Goal: Task Accomplishment & Management: Complete application form

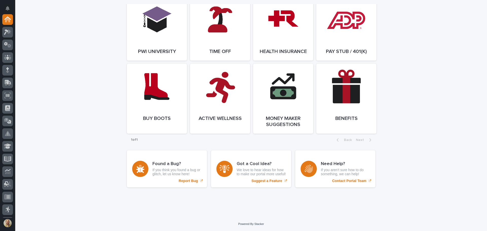
scroll to position [728, 0]
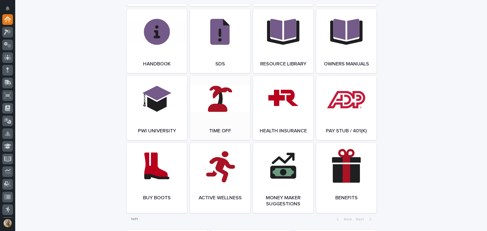
scroll to position [678, 0]
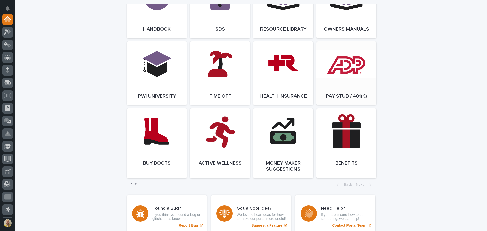
click at [337, 66] on link "Open Link" at bounding box center [346, 73] width 60 height 64
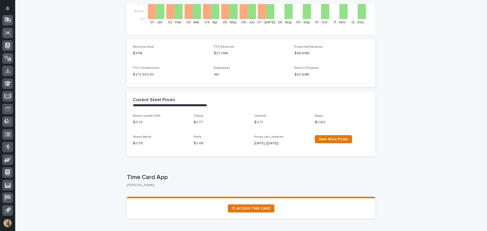
scroll to position [0, 0]
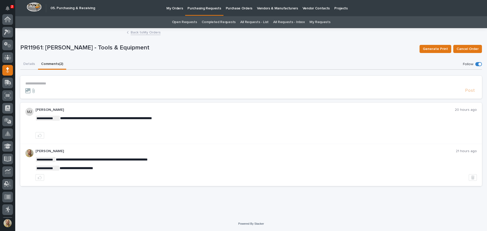
scroll to position [51, 0]
click at [200, 11] on link "Purchasing Requests" at bounding box center [204, 7] width 38 height 15
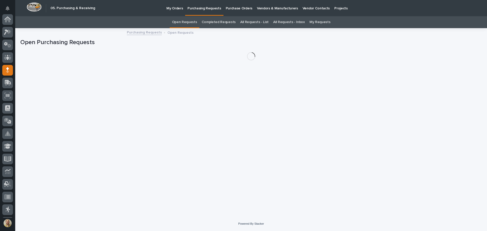
scroll to position [51, 0]
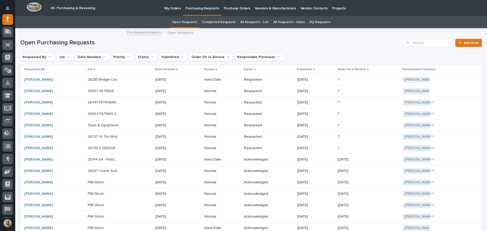
click at [314, 20] on link "My Requests" at bounding box center [320, 22] width 21 height 12
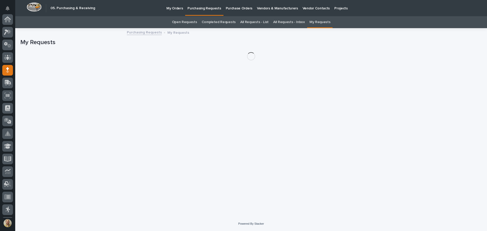
scroll to position [51, 0]
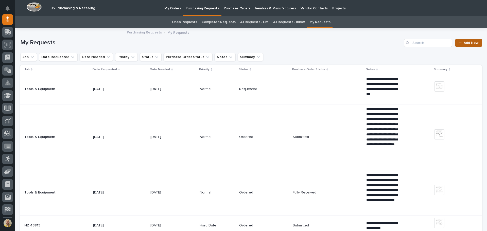
click at [464, 42] on span "Add New" at bounding box center [471, 43] width 15 height 4
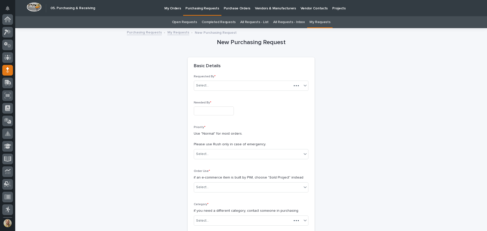
scroll to position [51, 0]
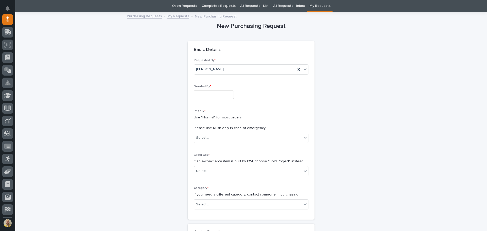
click at [204, 95] on input "text" at bounding box center [214, 94] width 40 height 9
click at [199, 78] on div "2" at bounding box center [200, 78] width 7 height 7
type input "**********"
click at [227, 137] on div "Select..." at bounding box center [248, 138] width 108 height 8
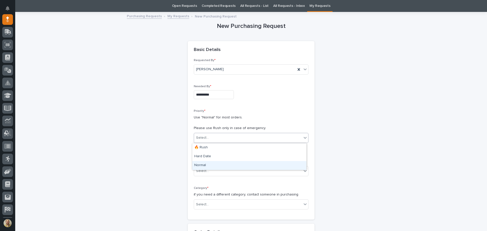
click at [212, 167] on div "Normal" at bounding box center [249, 165] width 114 height 9
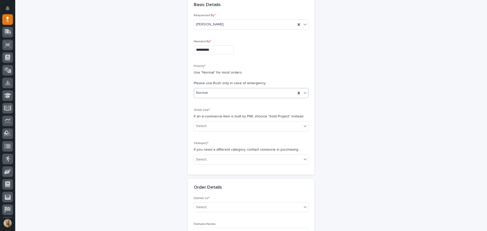
scroll to position [67, 0]
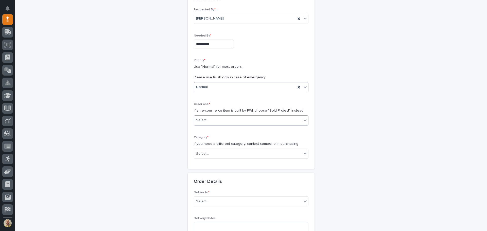
click at [218, 122] on div "Select..." at bounding box center [248, 120] width 108 height 8
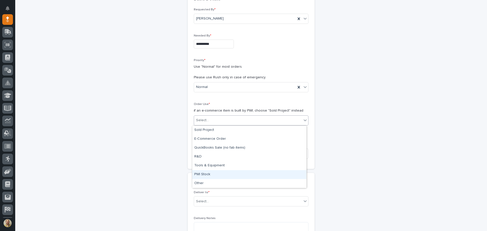
click at [209, 177] on div "PWI Stock" at bounding box center [249, 174] width 114 height 9
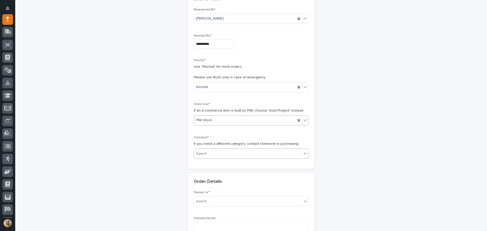
click at [216, 157] on div "Select..." at bounding box center [248, 154] width 108 height 8
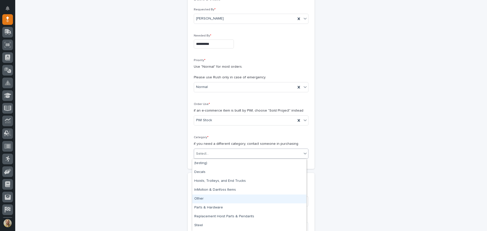
scroll to position [8, 0]
click at [215, 200] on div "Parts & Hardware" at bounding box center [249, 200] width 114 height 9
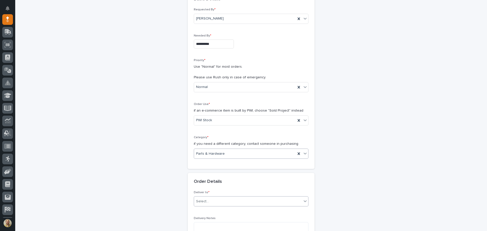
scroll to position [143, 0]
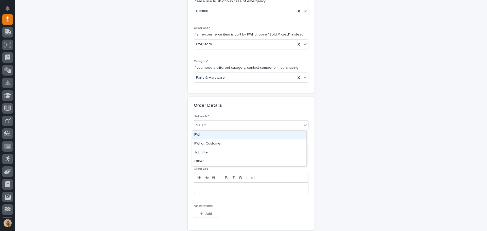
click at [220, 128] on div "Select..." at bounding box center [248, 125] width 108 height 8
click at [216, 135] on div "PWI" at bounding box center [249, 135] width 114 height 9
click at [211, 150] on textarea at bounding box center [251, 151] width 115 height 11
type textarea "**********"
click at [239, 190] on p at bounding box center [251, 188] width 107 height 5
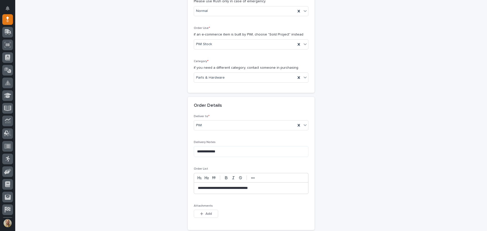
click at [209, 186] on p "**********" at bounding box center [251, 188] width 107 height 5
click at [275, 188] on p "**********" at bounding box center [251, 188] width 107 height 5
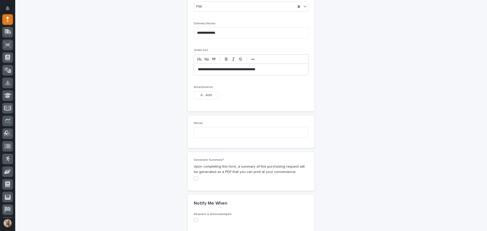
scroll to position [270, 0]
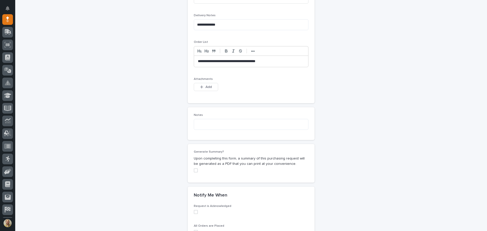
click at [398, 120] on div "**********" at bounding box center [251, 18] width 462 height 518
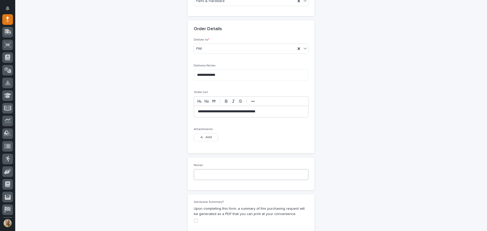
scroll to position [219, 0]
click at [206, 138] on span "Add" at bounding box center [209, 138] width 6 height 5
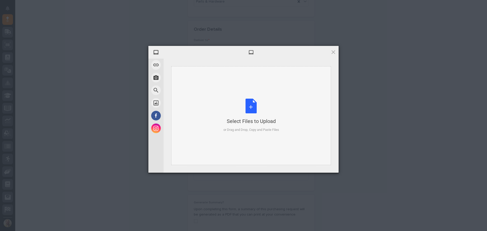
click at [208, 119] on div "Select Files to Upload or Drag and Drop, Copy and Paste Files" at bounding box center [251, 115] width 160 height 99
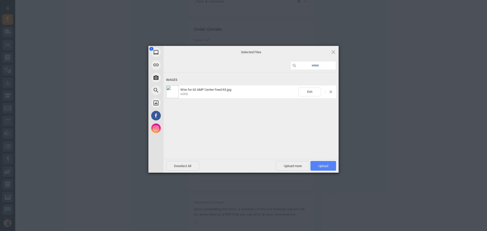
click at [329, 165] on span "Upload 1" at bounding box center [324, 166] width 26 height 10
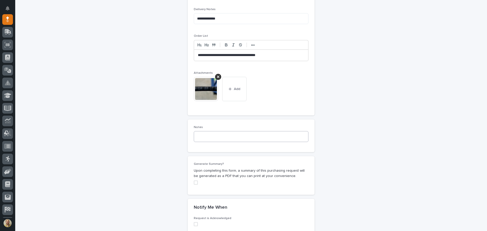
scroll to position [279, 0]
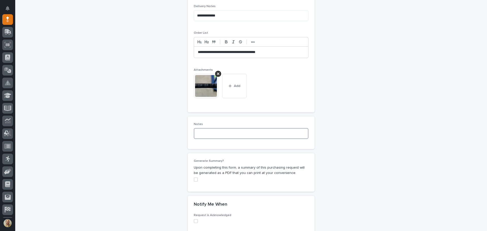
click at [282, 137] on textarea at bounding box center [251, 133] width 115 height 11
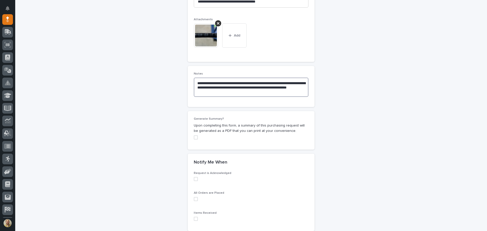
scroll to position [330, 0]
click at [196, 137] on span at bounding box center [196, 137] width 4 height 4
type textarea "**********"
click at [194, 178] on span at bounding box center [196, 179] width 4 height 4
click at [196, 197] on label at bounding box center [251, 199] width 115 height 4
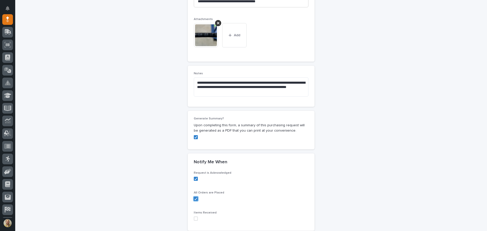
click at [194, 218] on span at bounding box center [196, 219] width 4 height 4
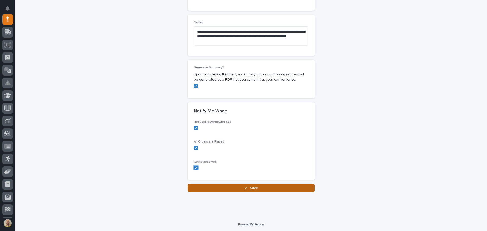
scroll to position [382, 0]
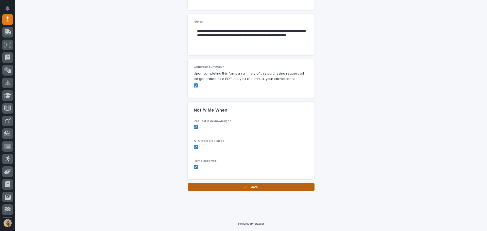
click at [256, 188] on button "Save" at bounding box center [251, 187] width 127 height 8
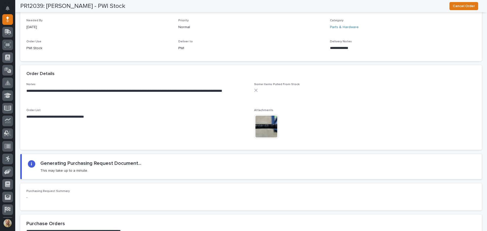
scroll to position [305, 0]
click at [138, 126] on span "**********" at bounding box center [137, 125] width 222 height 35
click at [65, 209] on div "Purchasing Request Summary -" at bounding box center [251, 196] width 462 height 27
click at [5, 30] on icon at bounding box center [7, 32] width 6 height 5
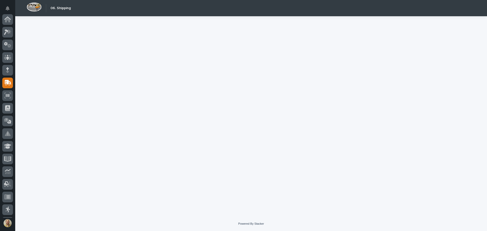
scroll to position [63, 0]
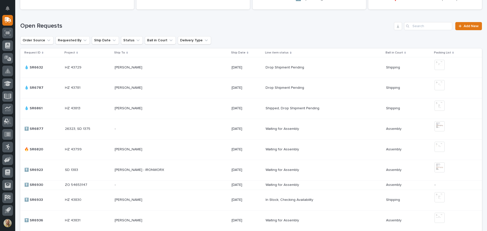
scroll to position [127, 0]
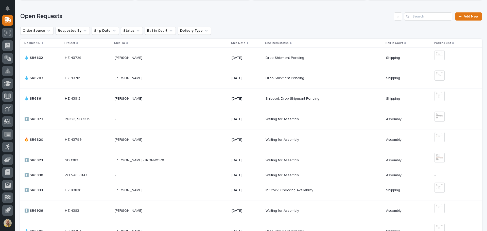
click at [199, 140] on p at bounding box center [159, 140] width 89 height 4
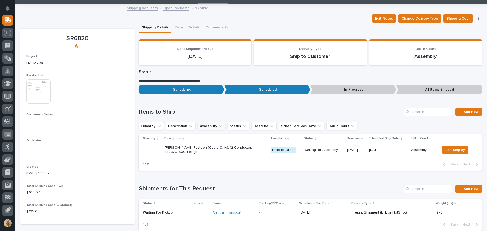
scroll to position [25, 0]
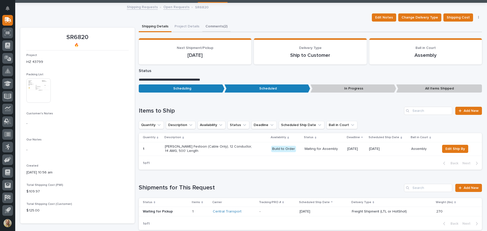
click at [210, 28] on button "Comments (2)" at bounding box center [217, 27] width 28 height 11
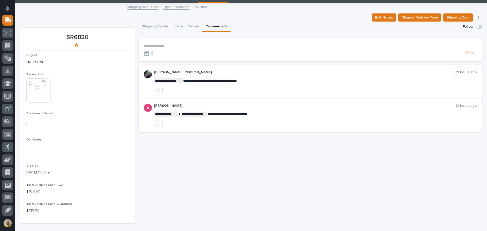
click at [31, 93] on img at bounding box center [38, 90] width 24 height 24
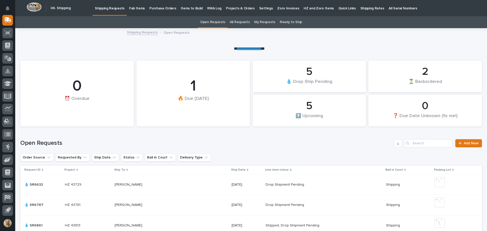
scroll to position [102, 0]
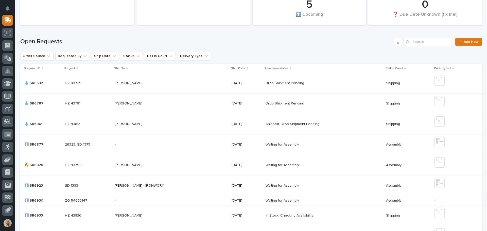
click at [140, 166] on p "[PERSON_NAME]" at bounding box center [129, 164] width 29 height 5
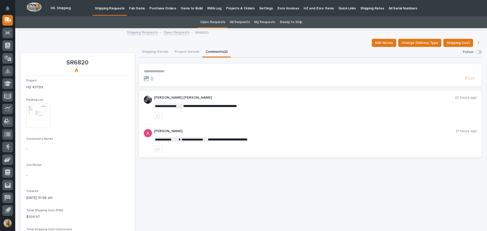
click at [216, 50] on button "Comments (2)" at bounding box center [217, 52] width 28 height 11
click at [43, 119] on img at bounding box center [38, 116] width 24 height 24
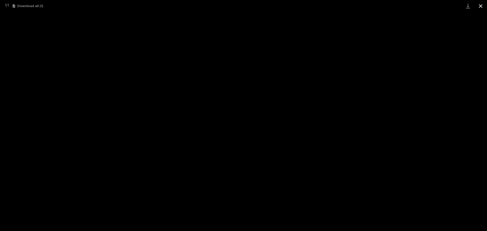
click at [481, 8] on button "Close gallery" at bounding box center [481, 6] width 13 height 12
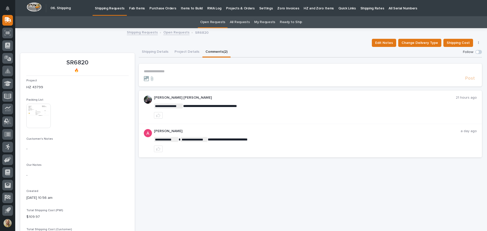
click at [143, 32] on link "Shipping Requests" at bounding box center [142, 32] width 31 height 6
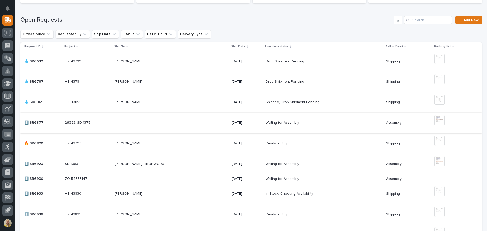
scroll to position [51, 0]
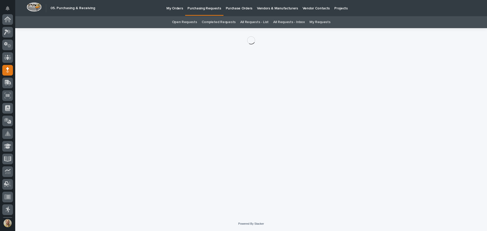
scroll to position [51, 0]
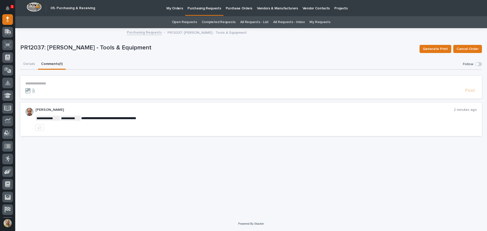
click at [48, 84] on p "**********" at bounding box center [251, 83] width 452 height 4
click at [475, 92] on span "Post" at bounding box center [470, 93] width 10 height 6
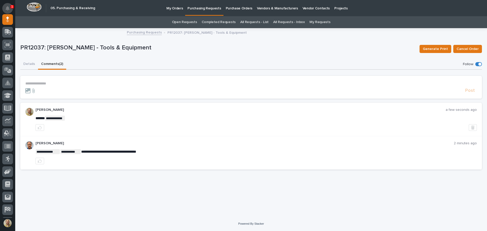
click at [7, 10] on icon "Notifications" at bounding box center [8, 8] width 4 height 5
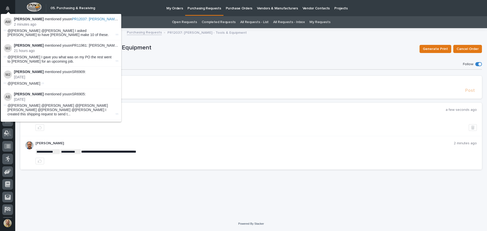
click at [210, 53] on div "PR12037: Kenny Beachy - Tools & Equipment" at bounding box center [217, 48] width 395 height 9
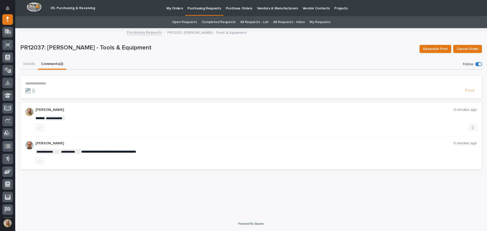
click at [319, 22] on link "My Requests" at bounding box center [320, 22] width 21 height 12
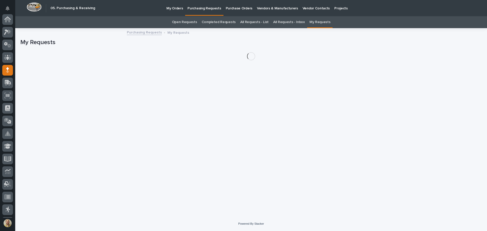
scroll to position [51, 0]
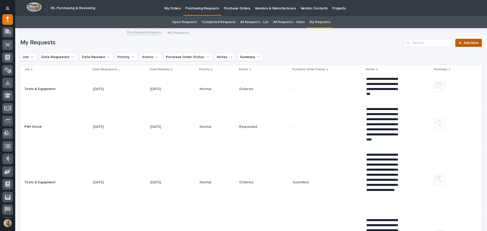
click at [464, 44] on span "Add New" at bounding box center [471, 43] width 15 height 4
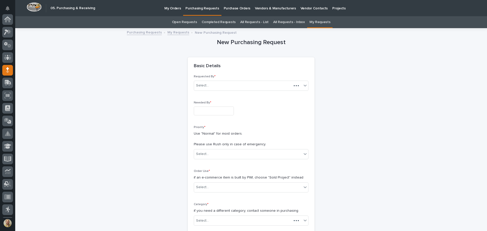
scroll to position [51, 0]
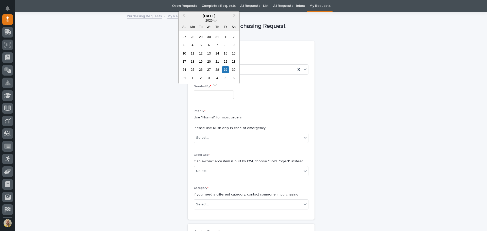
click at [208, 97] on input "text" at bounding box center [214, 94] width 40 height 9
click at [202, 76] on div "2" at bounding box center [200, 78] width 7 height 7
type input "**********"
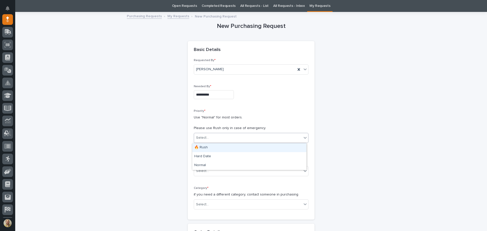
click at [208, 135] on div "Select..." at bounding box center [248, 138] width 108 height 8
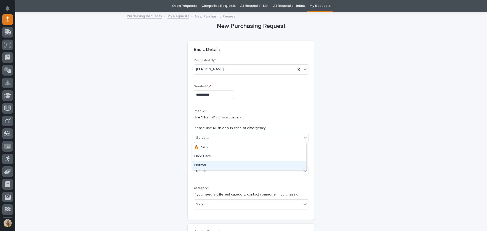
click at [210, 164] on div "Normal" at bounding box center [249, 165] width 114 height 9
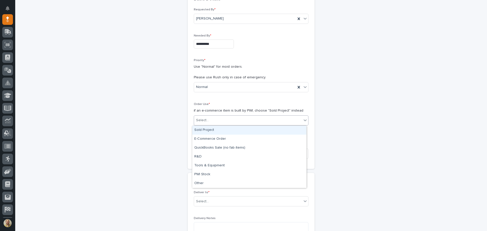
click at [220, 119] on div "Select..." at bounding box center [248, 120] width 108 height 8
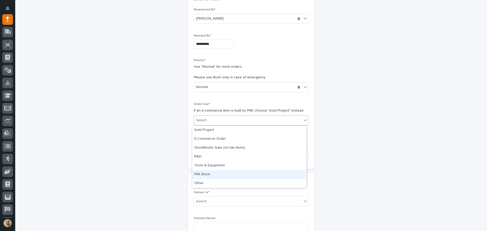
click at [207, 173] on div "PWI Stock" at bounding box center [249, 174] width 114 height 9
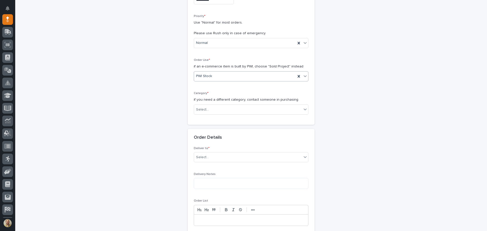
scroll to position [118, 0]
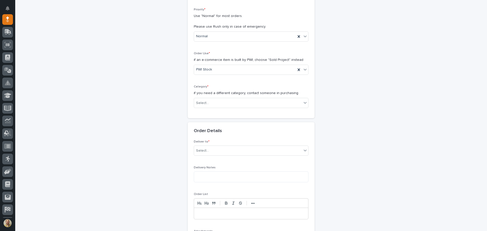
click at [233, 97] on div "Category * if you need a different category, contact someone in purchasing Sele…" at bounding box center [251, 98] width 115 height 27
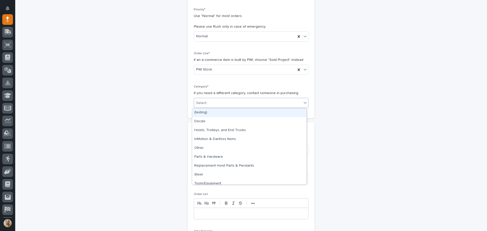
click at [231, 102] on div "Select..." at bounding box center [248, 103] width 108 height 8
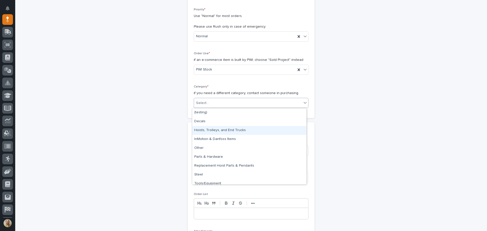
click at [226, 129] on div "Hoists, Trolleys, and End Trucks" at bounding box center [249, 130] width 114 height 9
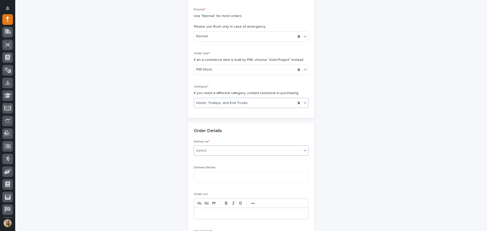
click at [214, 151] on div "Select..." at bounding box center [248, 151] width 108 height 8
click at [211, 160] on div "PWI" at bounding box center [249, 160] width 114 height 9
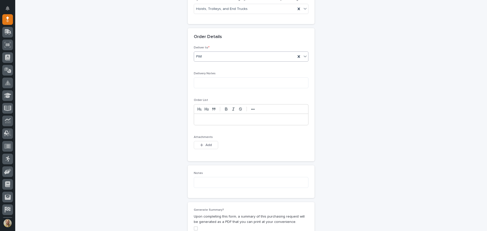
scroll to position [219, 0]
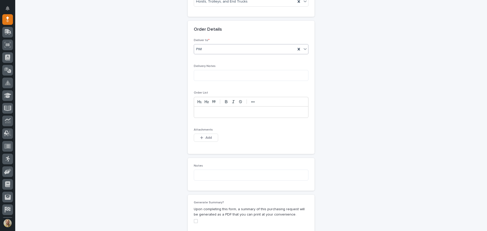
click at [204, 82] on div "Delivery Notes" at bounding box center [251, 74] width 115 height 21
click at [209, 76] on textarea at bounding box center [251, 75] width 115 height 11
type textarea "**********"
click at [243, 112] on p at bounding box center [251, 112] width 107 height 5
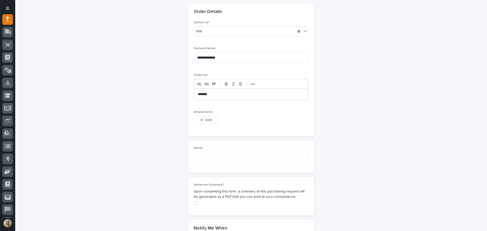
scroll to position [270, 0]
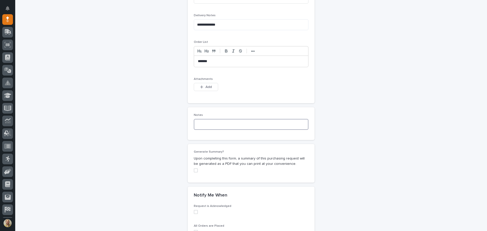
click at [222, 125] on textarea at bounding box center [251, 124] width 115 height 11
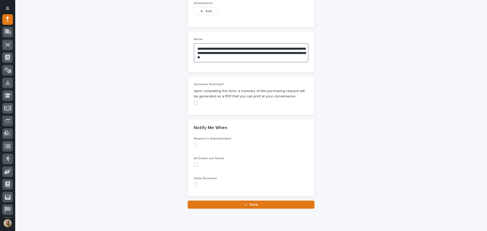
scroll to position [346, 0]
click at [194, 103] on span at bounding box center [196, 103] width 4 height 4
type textarea "**********"
click at [195, 145] on span at bounding box center [196, 144] width 4 height 4
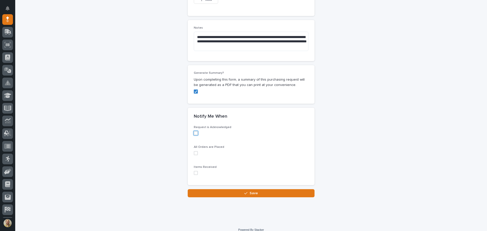
scroll to position [363, 0]
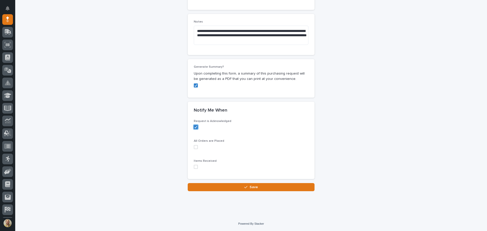
click at [195, 147] on span at bounding box center [196, 147] width 4 height 4
click at [194, 167] on span at bounding box center [196, 167] width 4 height 4
click at [222, 185] on button "Save" at bounding box center [251, 187] width 127 height 8
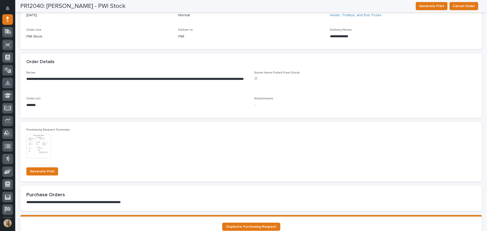
scroll to position [184, 0]
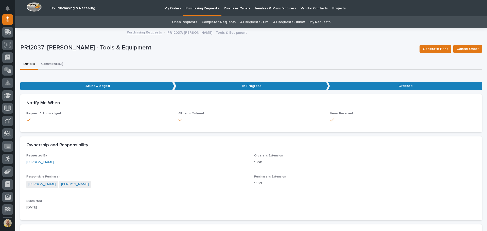
click at [56, 65] on button "Comments (2)" at bounding box center [52, 64] width 28 height 11
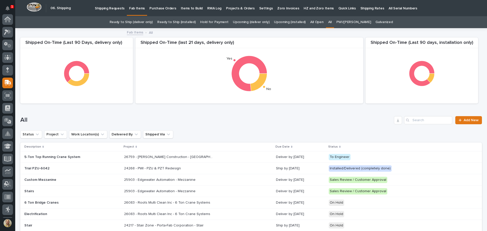
scroll to position [63, 0]
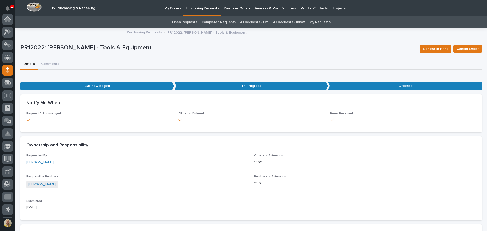
scroll to position [51, 0]
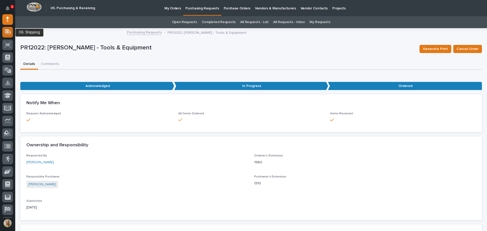
click at [4, 32] on icon at bounding box center [7, 32] width 6 height 5
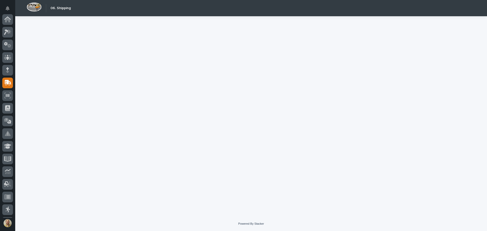
scroll to position [63, 0]
